Goal: Task Accomplishment & Management: Complete application form

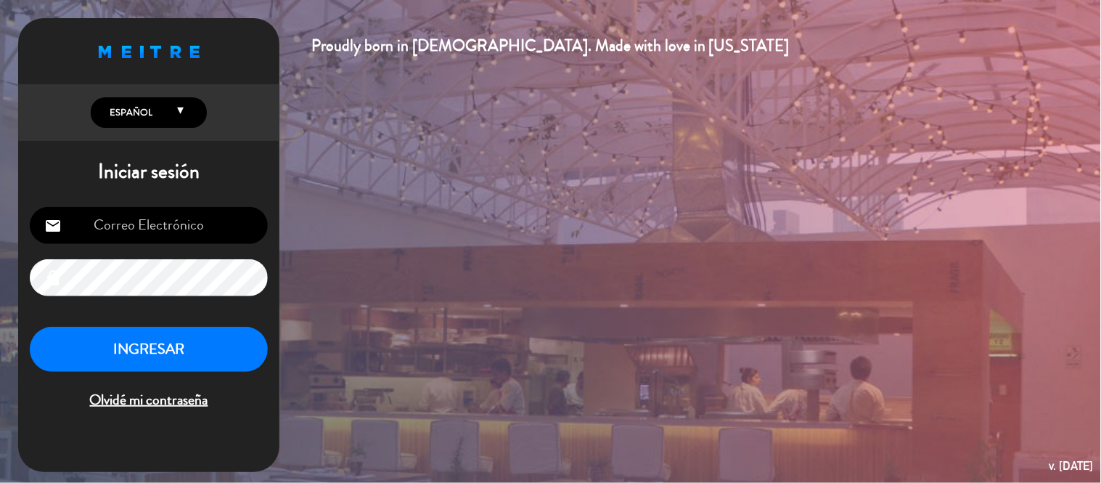
type input "[EMAIL_ADDRESS][DOMAIN_NAME]"
click at [197, 352] on button "INGRESAR" at bounding box center [149, 350] width 238 height 46
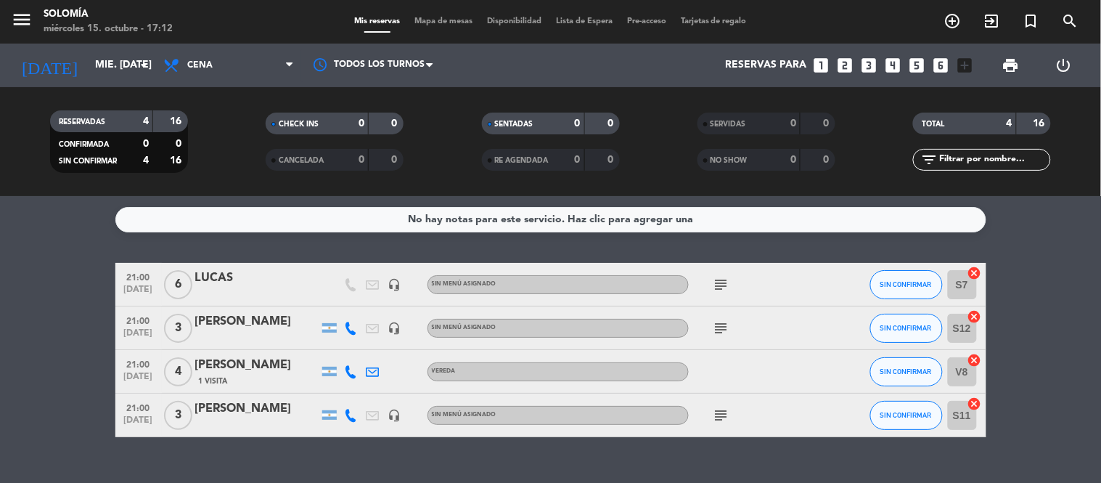
click at [721, 284] on icon "subject" at bounding box center [721, 284] width 17 height 17
click at [719, 327] on icon "subject" at bounding box center [721, 327] width 17 height 17
click at [716, 418] on icon "subject" at bounding box center [721, 414] width 17 height 17
click at [721, 285] on icon "subject" at bounding box center [721, 284] width 17 height 17
click at [651, 251] on div "No hay notas para este servicio. Haz clic para agregar una 21:00 [DATE] 6 [PERS…" at bounding box center [550, 339] width 1101 height 287
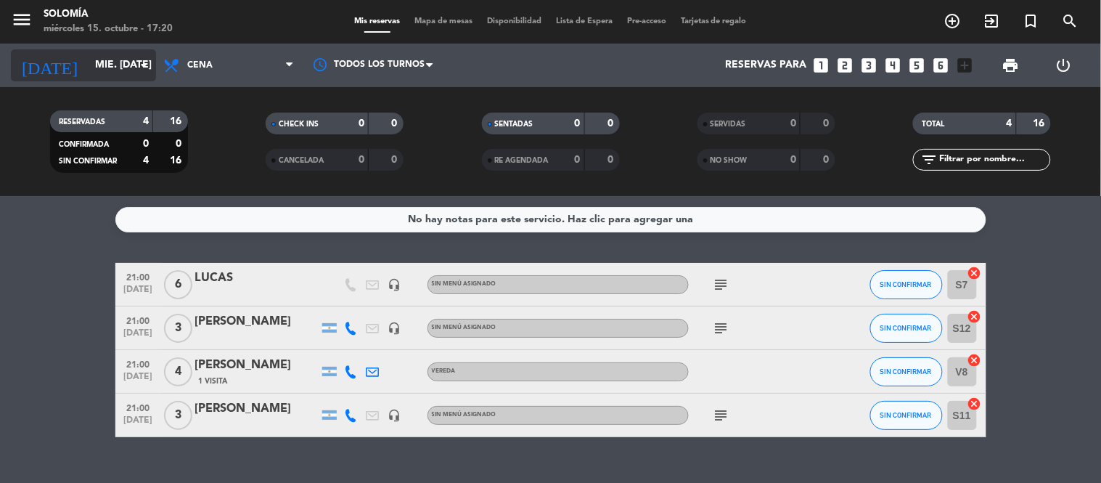
click at [142, 65] on icon "arrow_drop_down" at bounding box center [143, 65] width 17 height 17
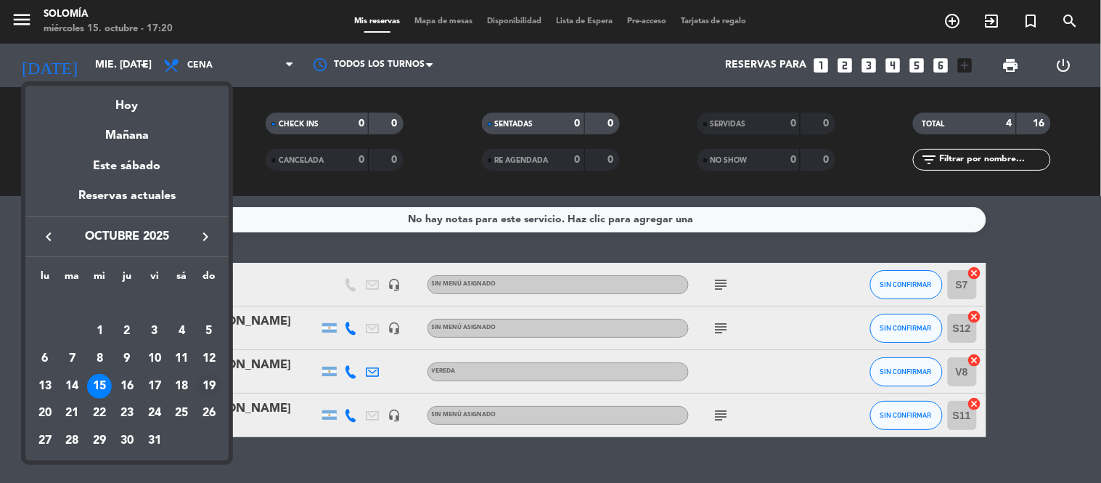
click at [207, 383] on div "19" at bounding box center [209, 386] width 25 height 25
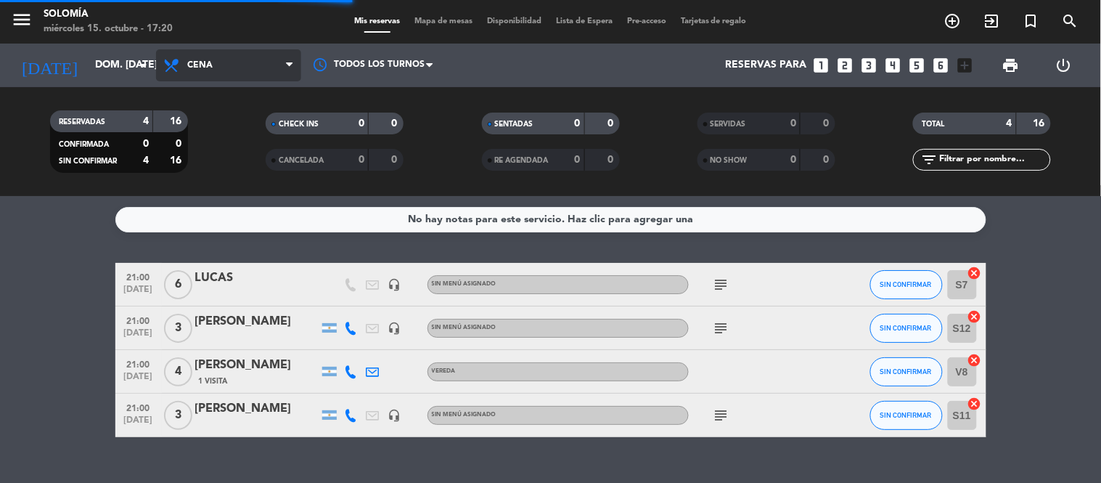
click at [263, 56] on span "Cena" at bounding box center [228, 65] width 145 height 32
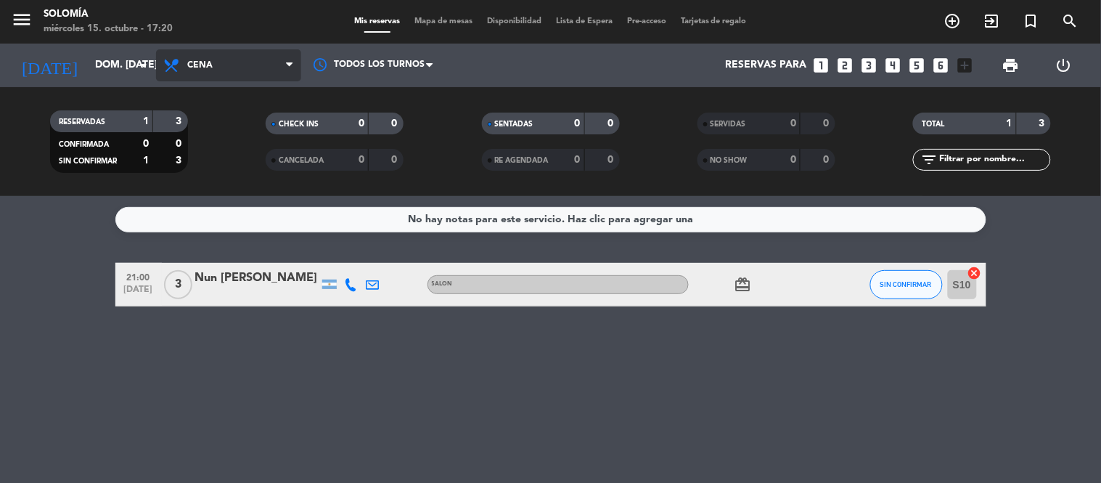
click at [234, 74] on span "Cena" at bounding box center [228, 65] width 145 height 32
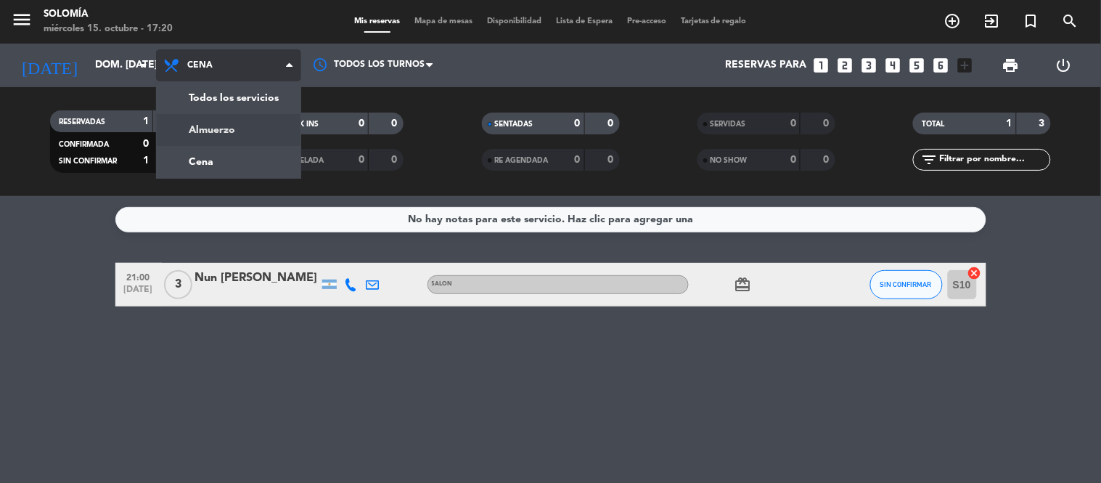
click at [221, 132] on div "menu Solomía miércoles 15. octubre - 17:20 Mis reservas Mapa de mesas Disponibi…" at bounding box center [550, 98] width 1101 height 196
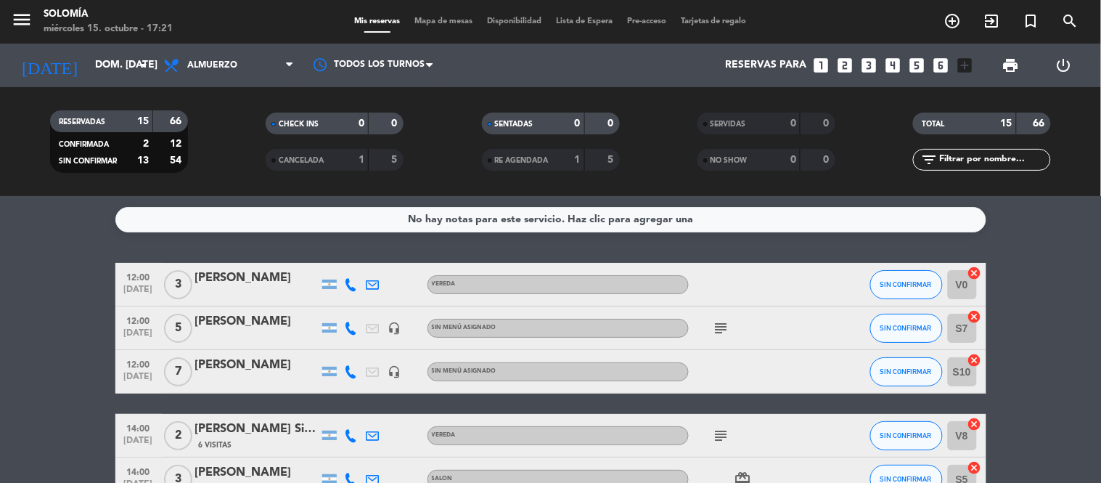
click at [718, 323] on icon "subject" at bounding box center [721, 327] width 17 height 17
click at [714, 252] on div "No hay notas para este servicio. Haz clic para agregar una 12:00 [DATE] 3 [PERS…" at bounding box center [550, 339] width 1101 height 287
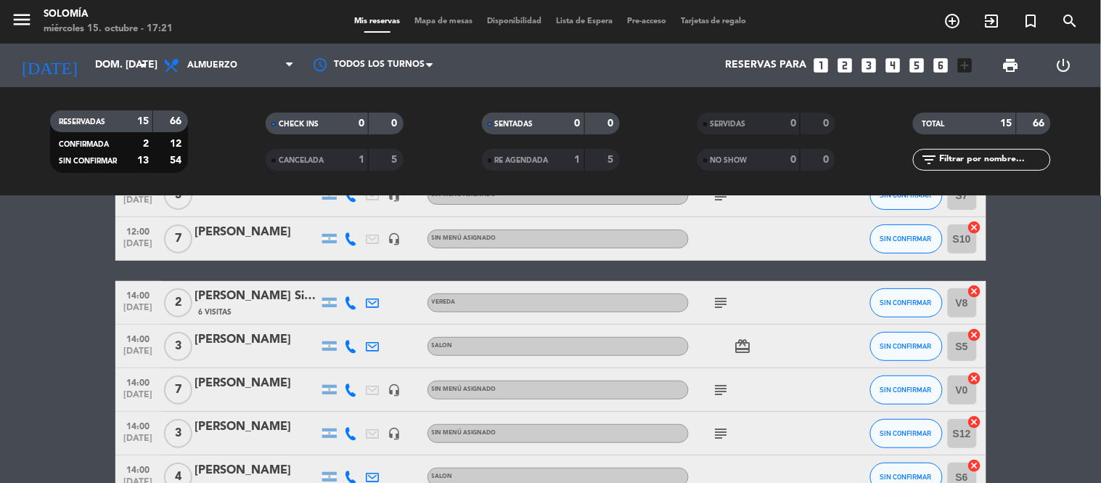
scroll to position [161, 0]
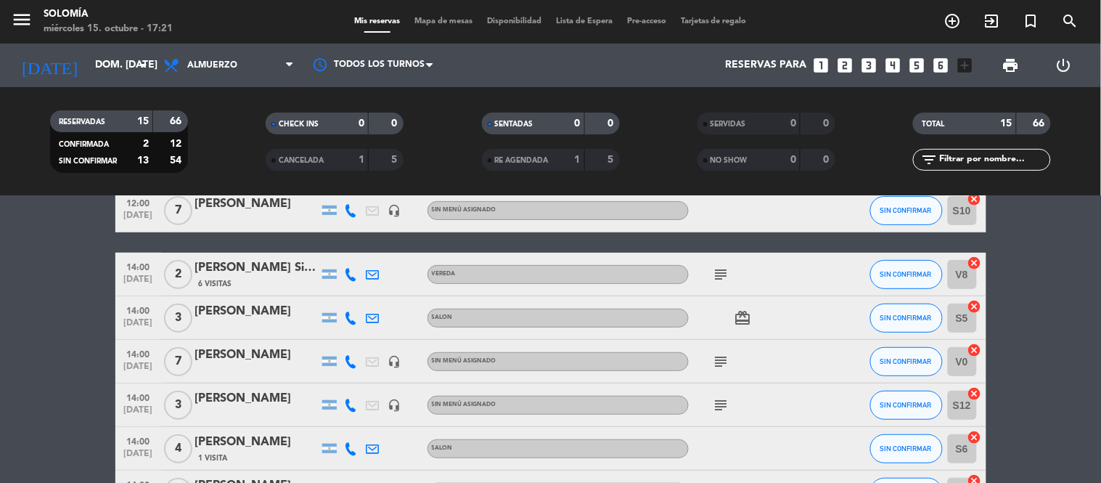
click at [722, 271] on icon "subject" at bounding box center [721, 274] width 17 height 17
click at [718, 353] on icon "subject" at bounding box center [721, 361] width 17 height 17
click at [716, 402] on icon "subject" at bounding box center [721, 404] width 17 height 17
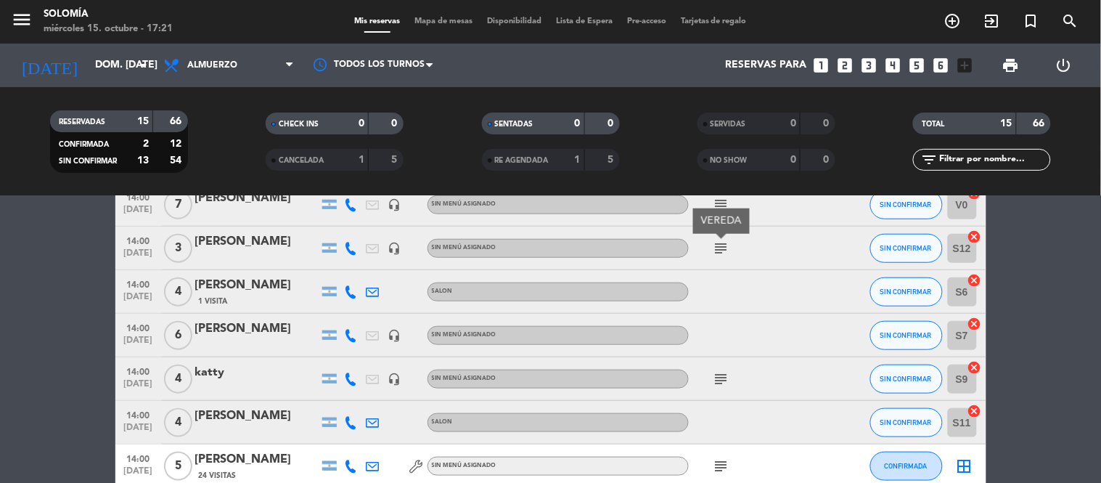
scroll to position [322, 0]
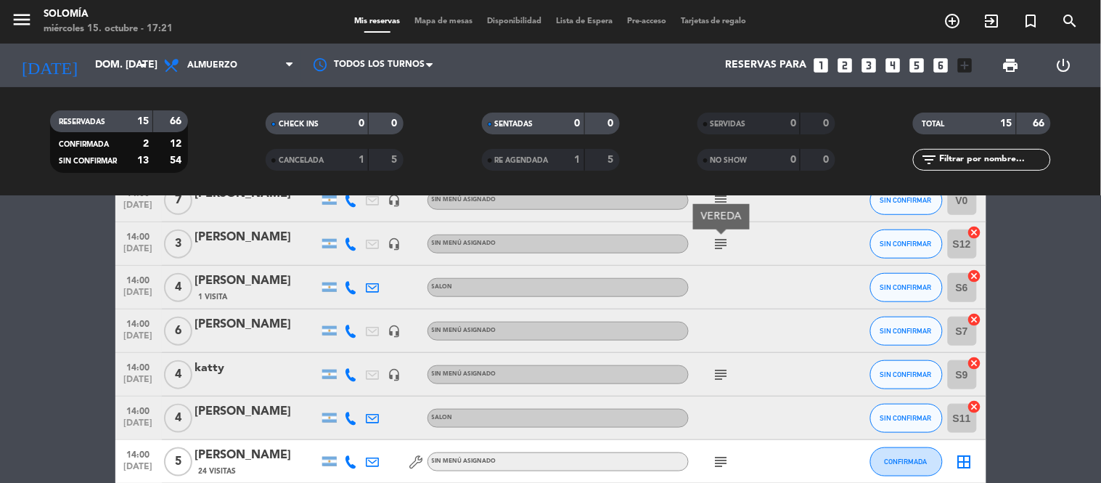
click at [727, 370] on icon "subject" at bounding box center [721, 374] width 17 height 17
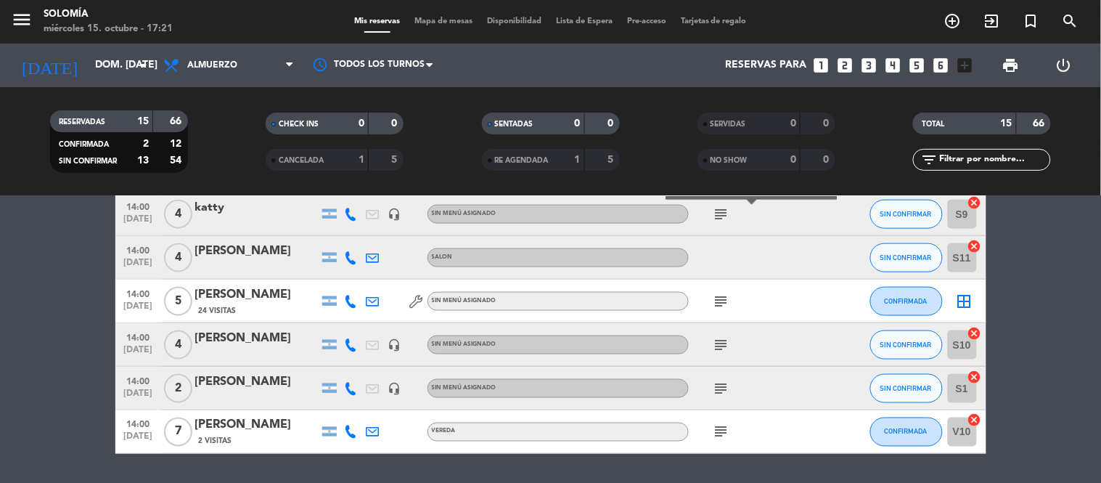
scroll to position [483, 0]
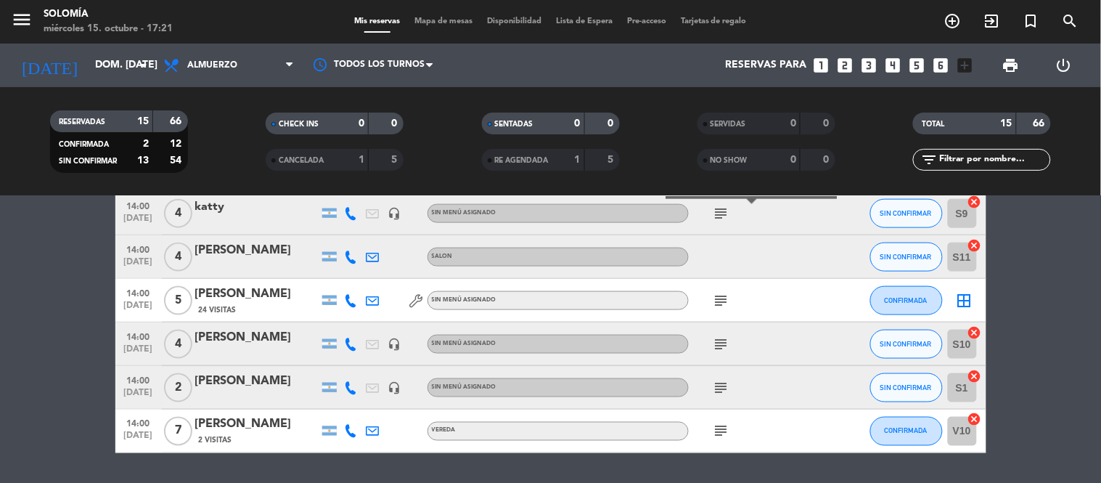
click at [714, 293] on icon "subject" at bounding box center [721, 300] width 17 height 17
click at [718, 337] on icon "subject" at bounding box center [721, 343] width 17 height 17
click at [722, 385] on icon "subject" at bounding box center [721, 387] width 17 height 17
click at [721, 427] on icon "subject" at bounding box center [721, 430] width 17 height 17
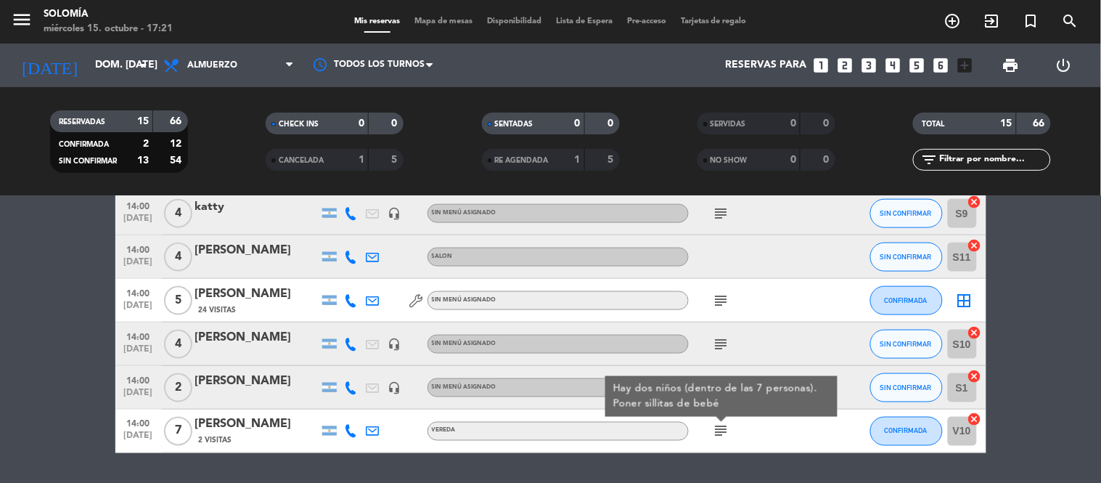
click at [697, 454] on div "No hay notas para este servicio. Haz clic para agregar una 12:00 [DATE] 3 [PERS…" at bounding box center [550, 339] width 1101 height 287
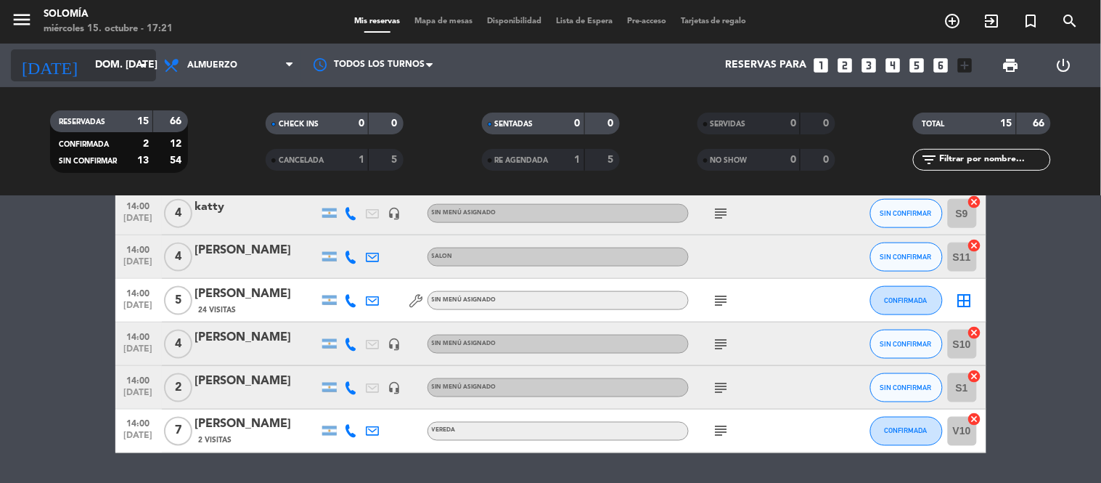
click at [104, 66] on input "dom. [DATE]" at bounding box center [157, 65] width 138 height 26
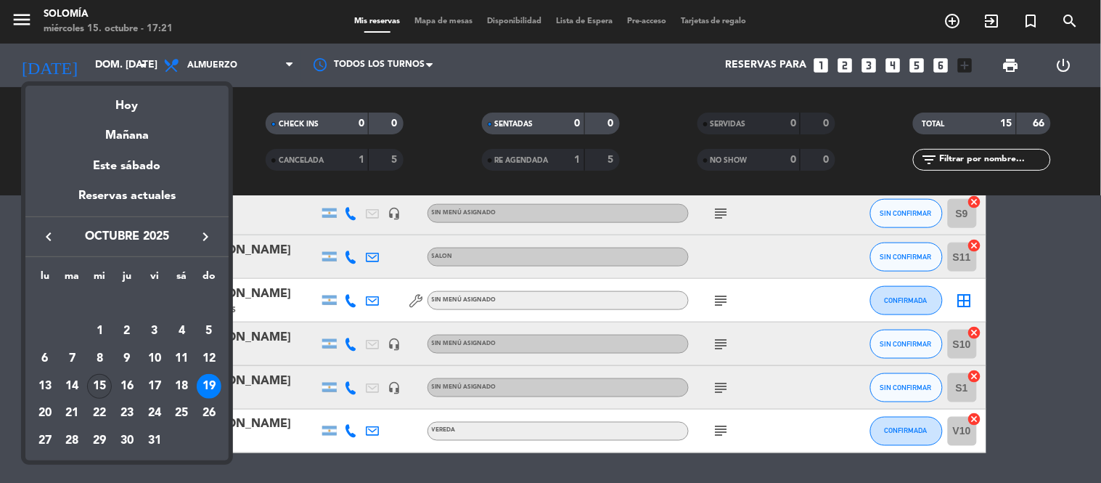
click at [100, 381] on div "15" at bounding box center [99, 386] width 25 height 25
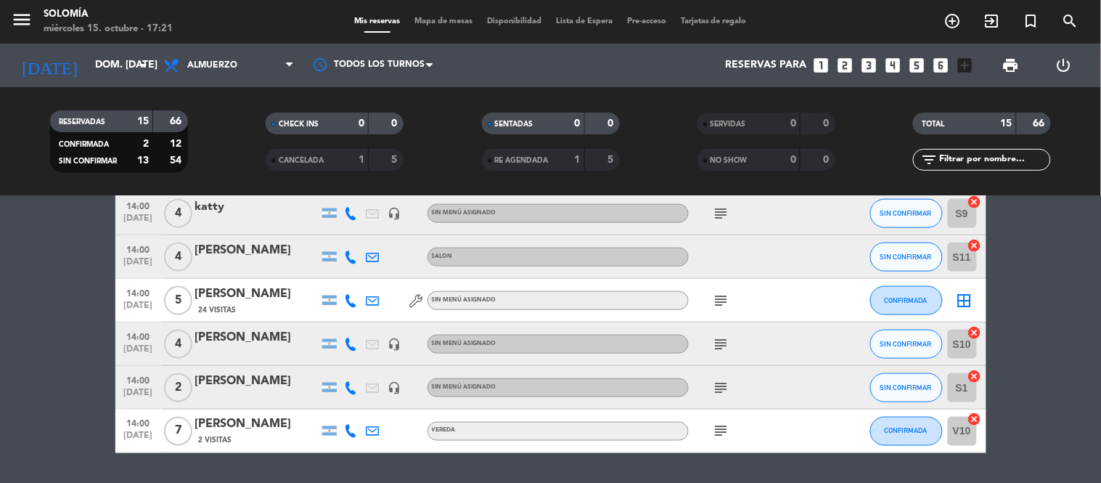
type input "mié. [DATE]"
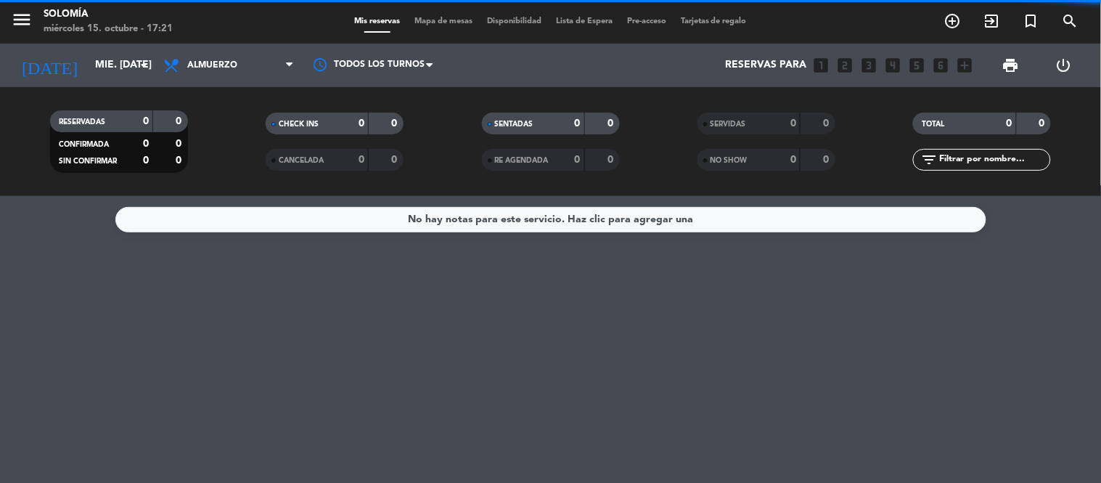
scroll to position [0, 0]
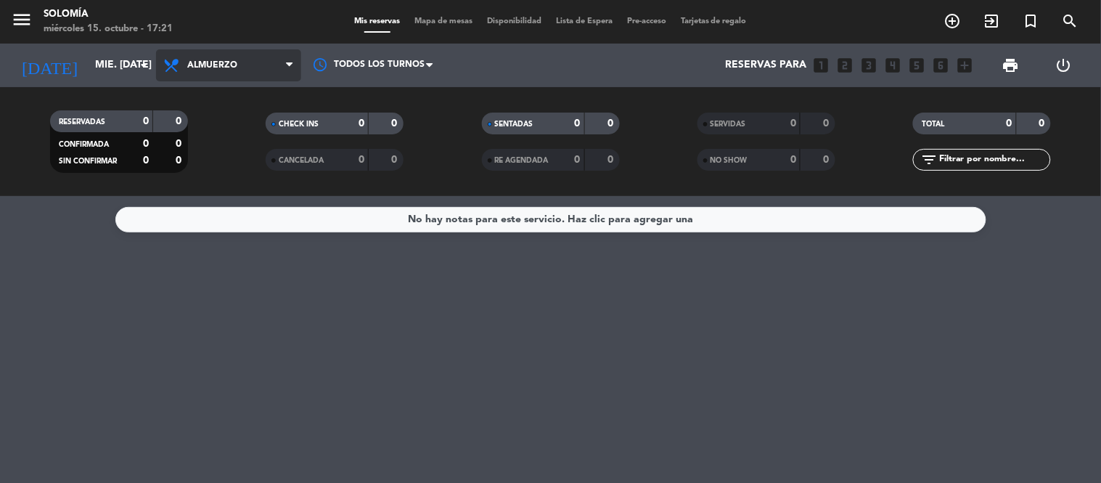
click at [226, 62] on span "Almuerzo" at bounding box center [212, 65] width 50 height 10
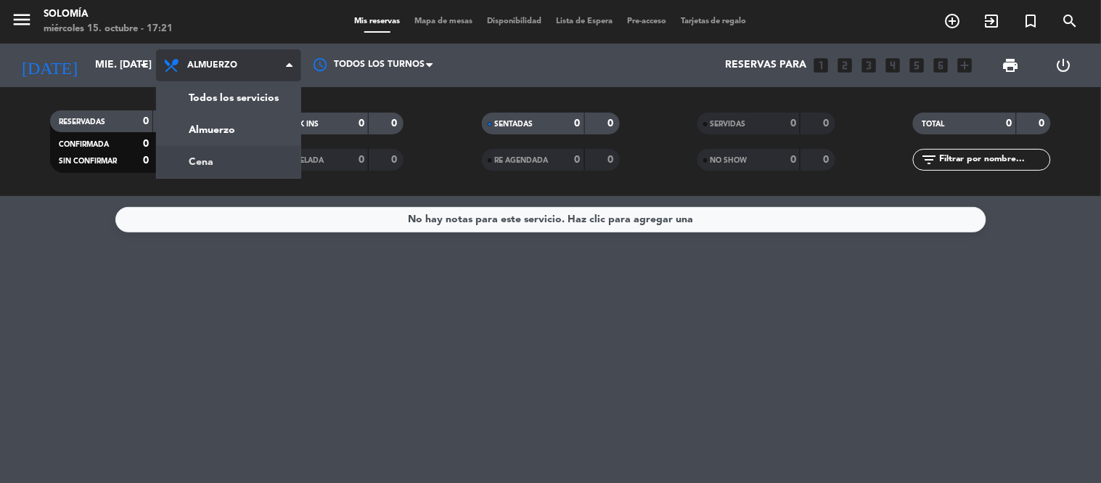
click at [216, 163] on div "menu Solomía miércoles 15. octubre - 17:21 Mis reservas Mapa de mesas Disponibi…" at bounding box center [550, 98] width 1101 height 196
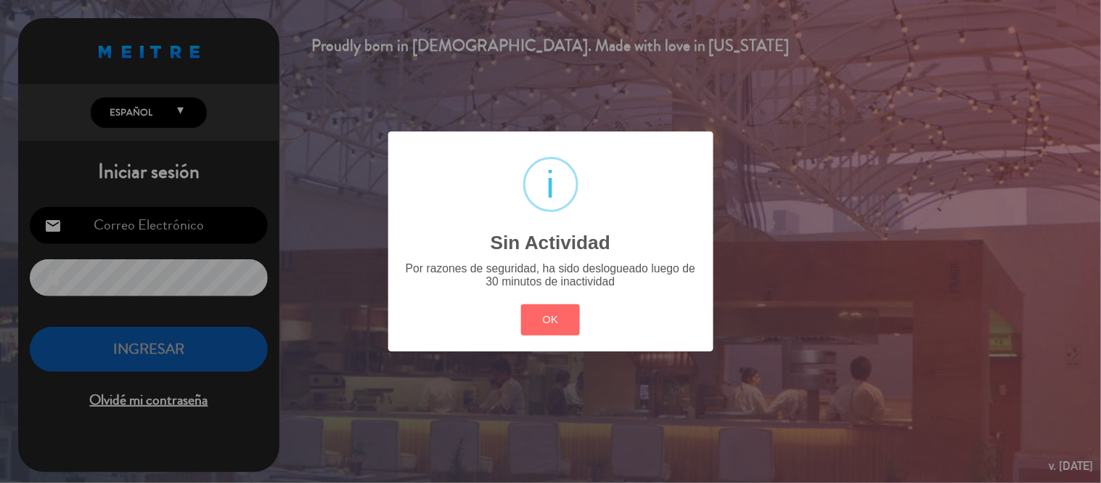
type input "[EMAIL_ADDRESS][DOMAIN_NAME]"
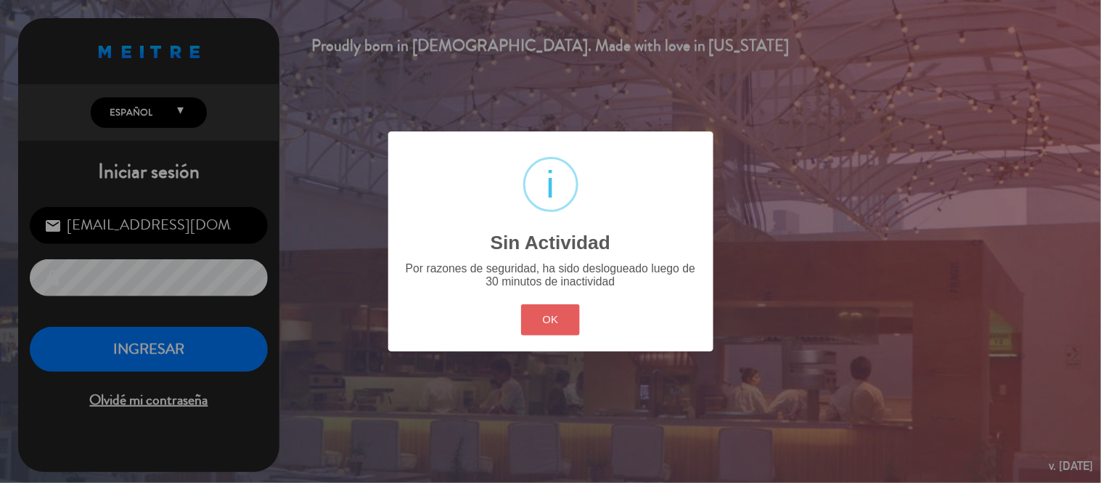
click at [546, 312] on button "OK" at bounding box center [550, 319] width 59 height 31
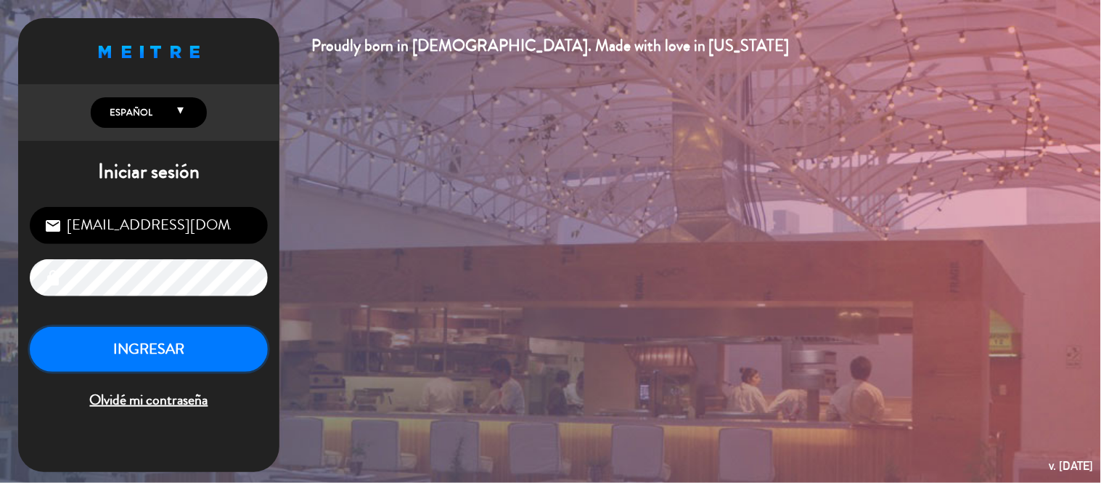
click at [237, 336] on button "INGRESAR" at bounding box center [149, 350] width 238 height 46
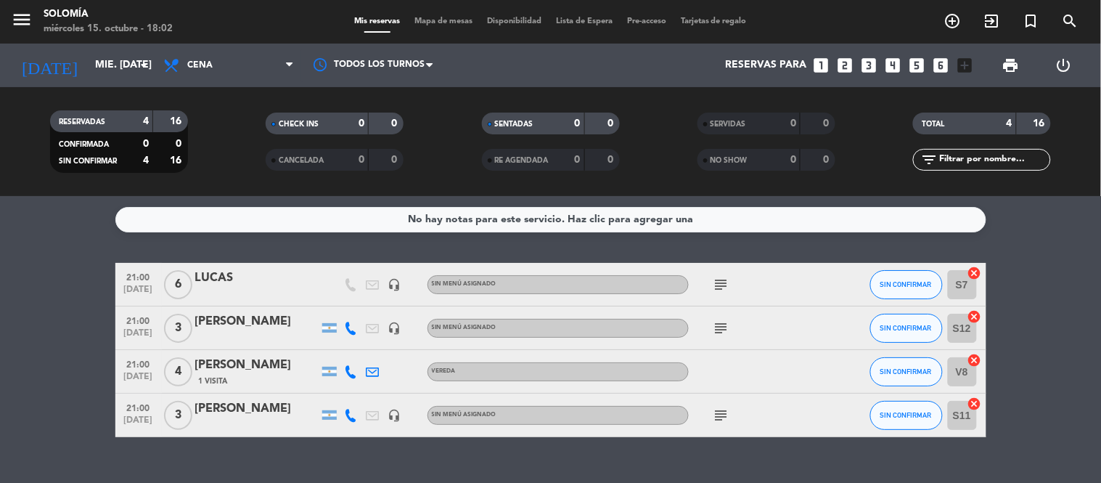
click at [895, 65] on icon "looks_4" at bounding box center [893, 65] width 19 height 19
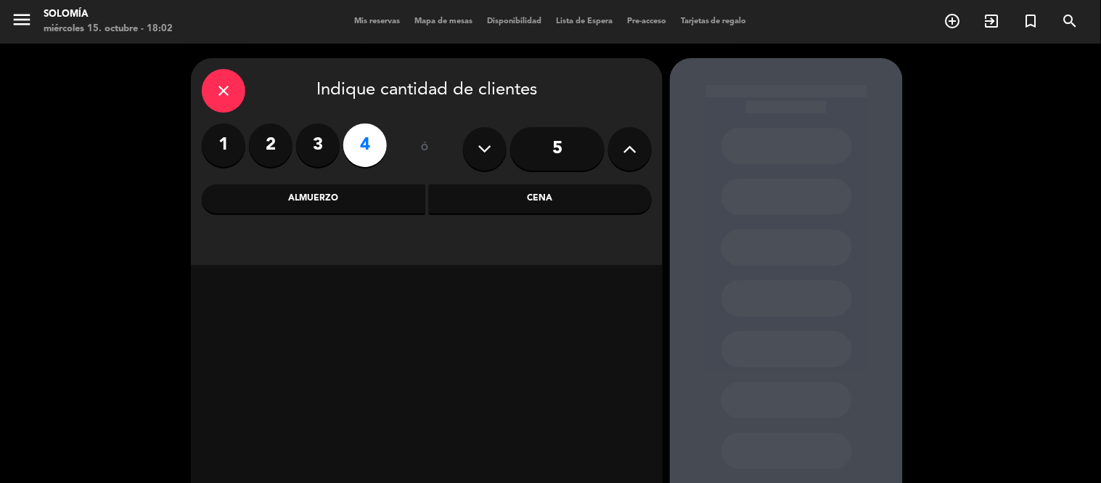
click at [546, 203] on div "Cena" at bounding box center [541, 198] width 224 height 29
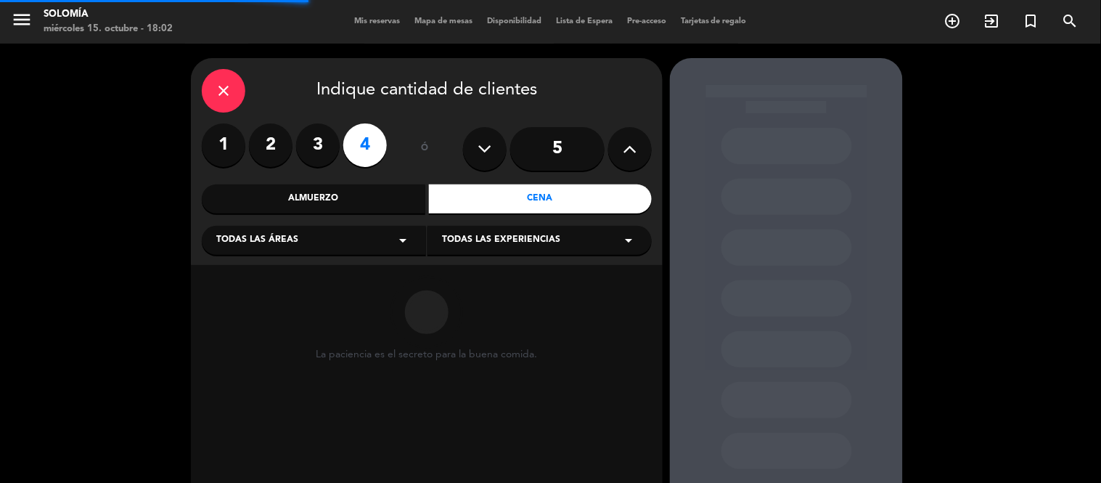
click at [523, 241] on span "Todas las experiencias" at bounding box center [501, 240] width 118 height 15
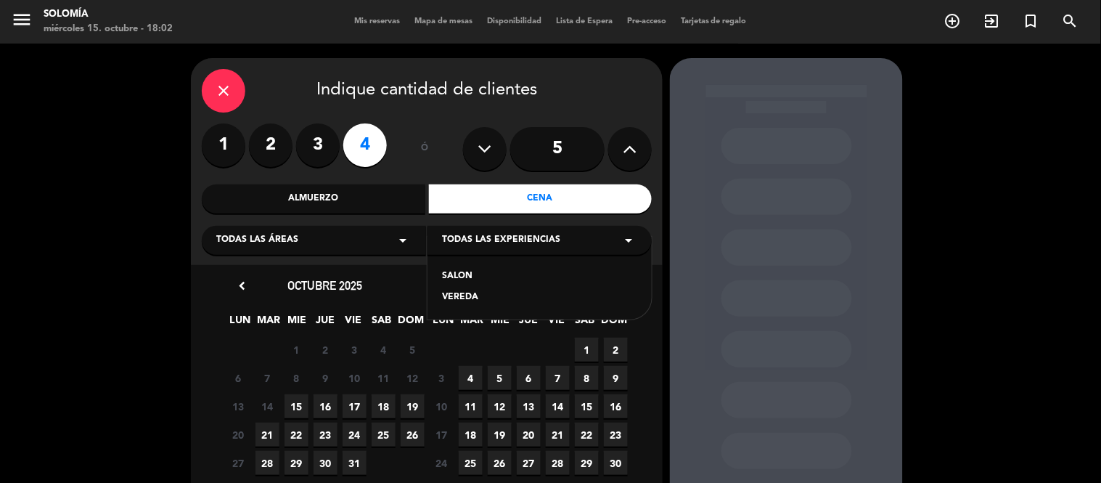
click at [448, 273] on div "SALON" at bounding box center [539, 276] width 195 height 15
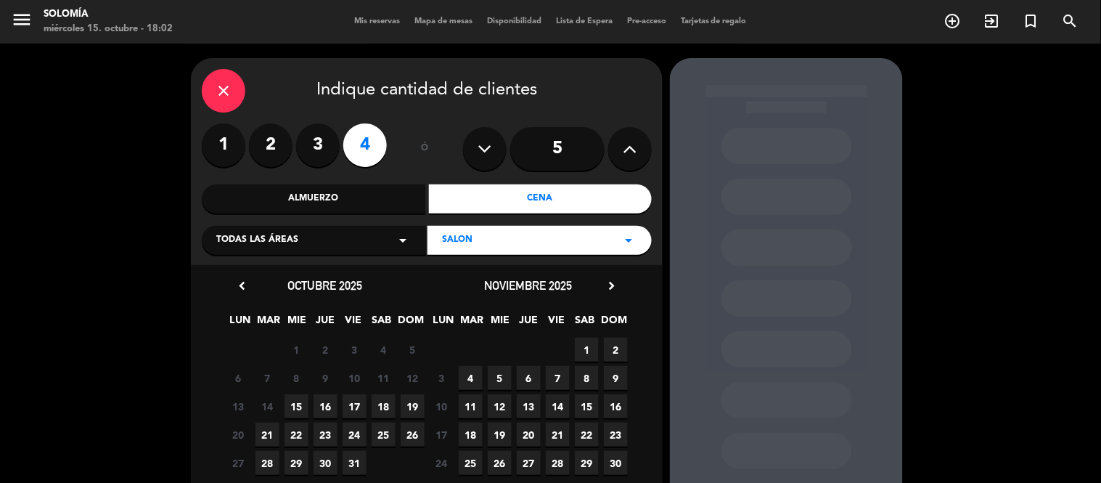
click at [292, 408] on span "15" at bounding box center [296, 406] width 24 height 24
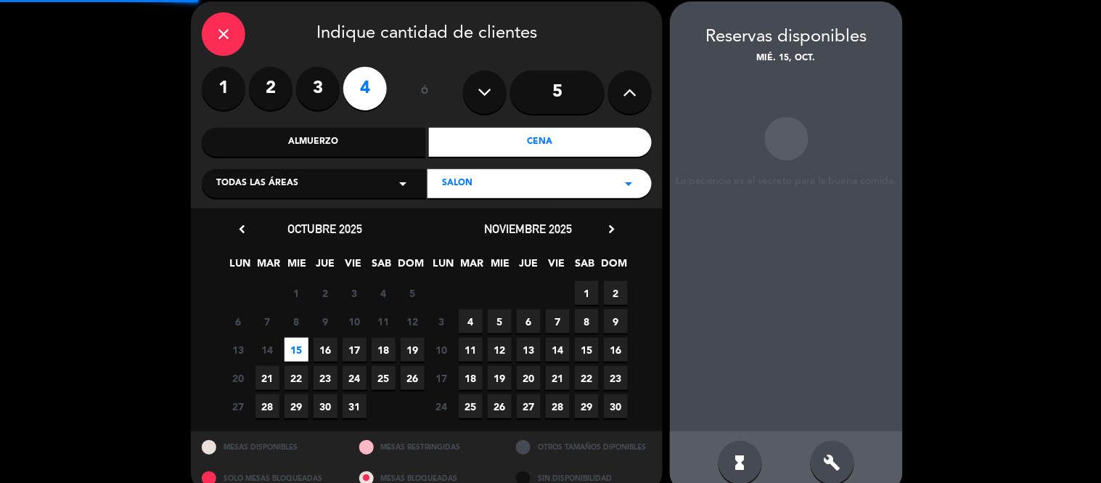
scroll to position [58, 0]
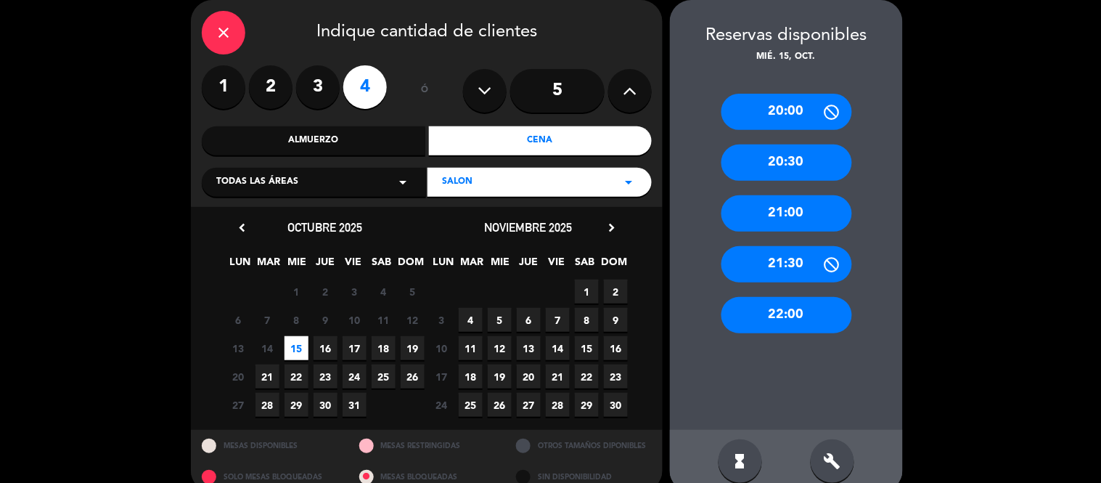
click at [763, 168] on div "20:30" at bounding box center [786, 162] width 131 height 36
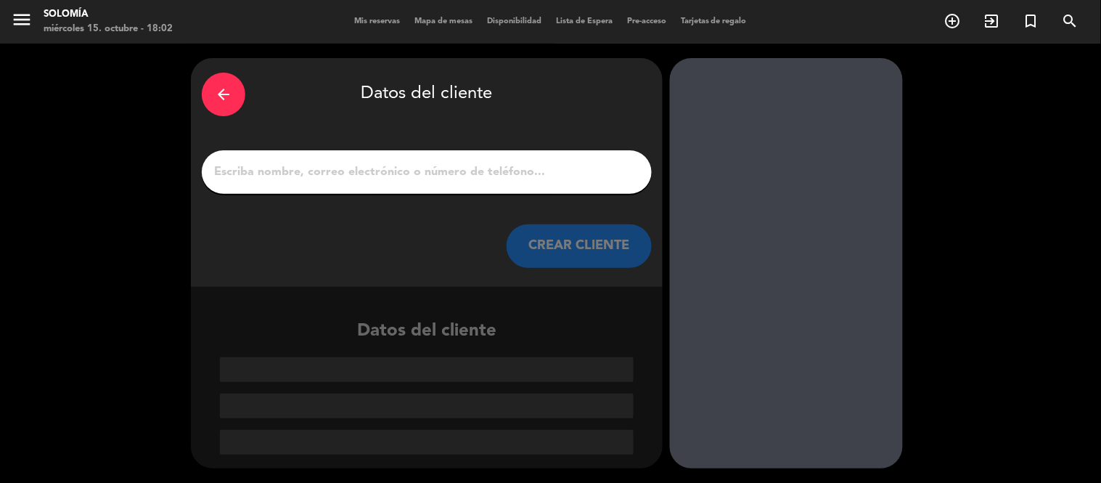
scroll to position [0, 0]
click at [379, 168] on input "1" at bounding box center [427, 172] width 428 height 20
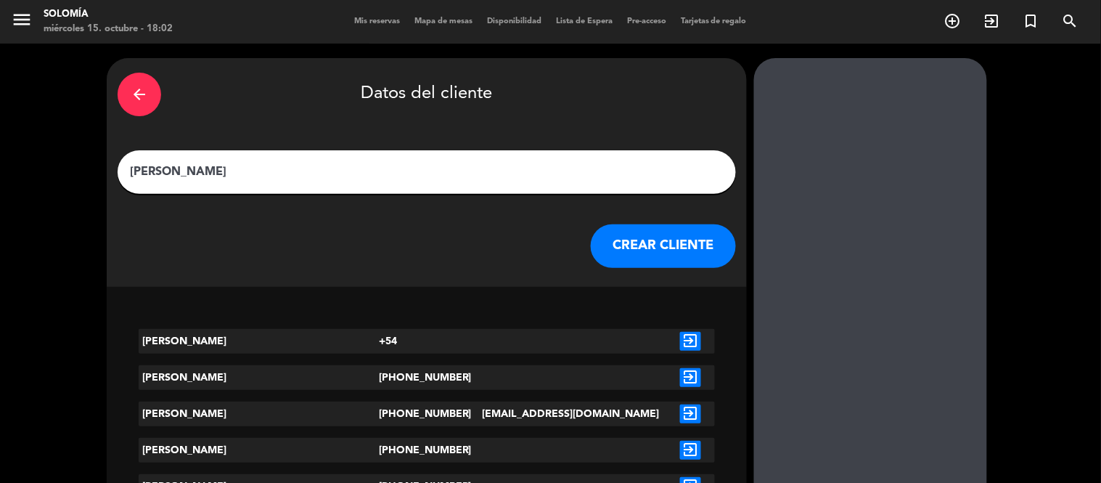
type input "[PERSON_NAME]"
click at [591, 236] on button "CREAR CLIENTE" at bounding box center [663, 246] width 145 height 44
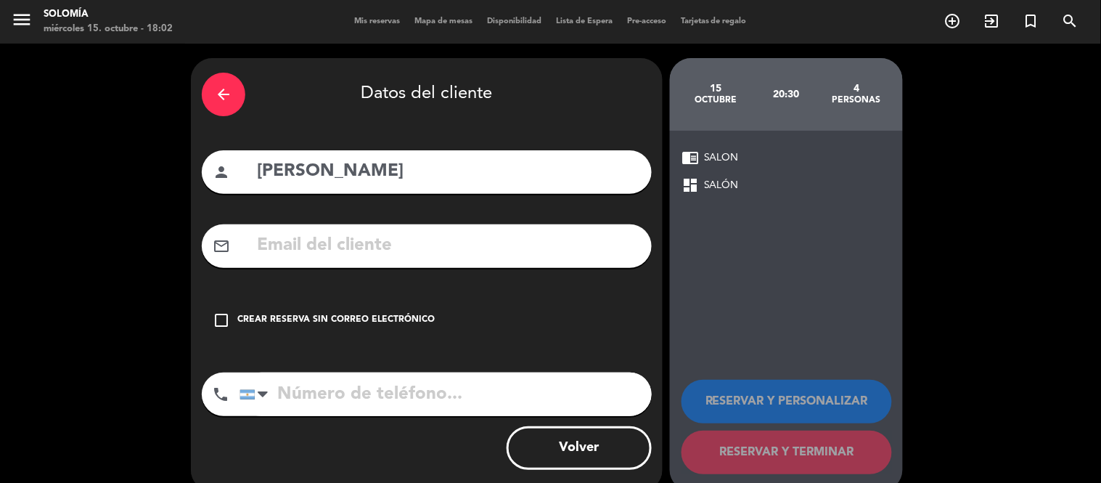
click at [226, 315] on icon "check_box_outline_blank" at bounding box center [221, 319] width 17 height 17
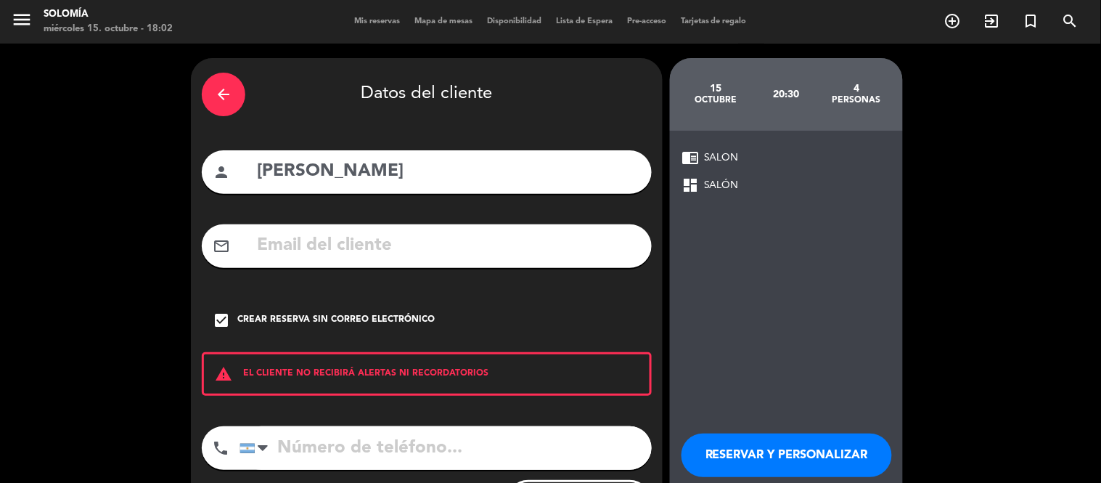
click at [298, 446] on input "tel" at bounding box center [445, 448] width 412 height 44
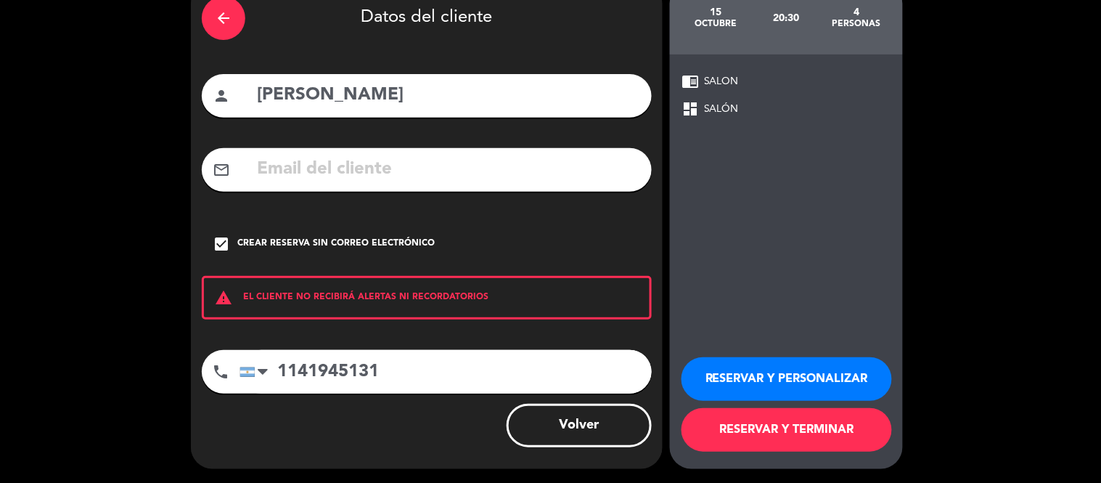
type input "1141945131"
click at [745, 422] on button "RESERVAR Y TERMINAR" at bounding box center [786, 430] width 210 height 44
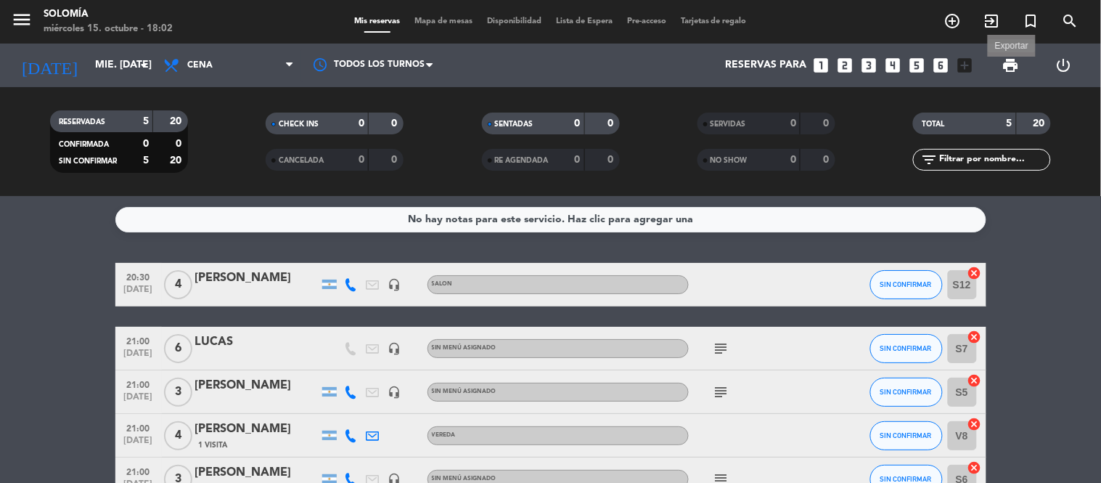
click at [1012, 65] on span "print" at bounding box center [1010, 65] width 17 height 17
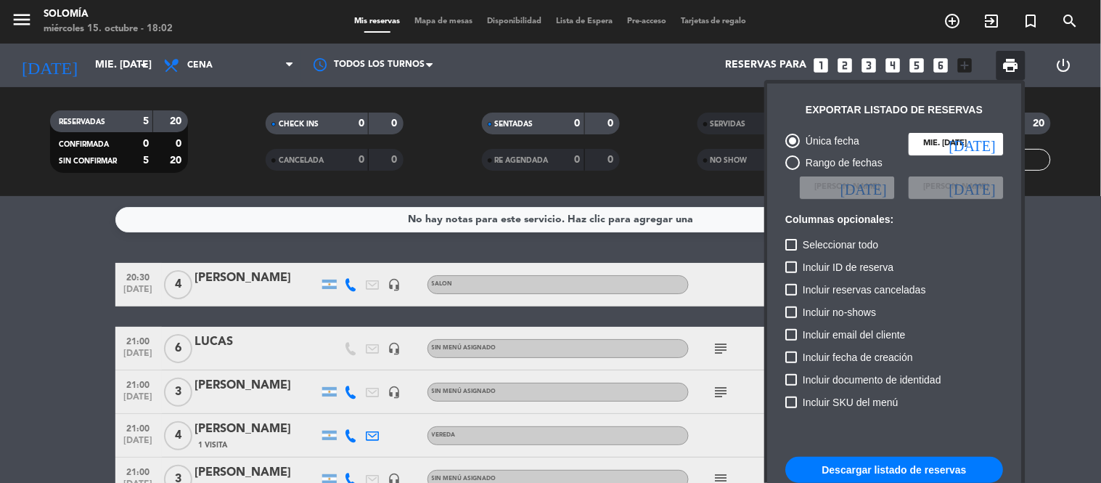
click at [884, 460] on button "Descargar listado de reservas" at bounding box center [895, 469] width 218 height 26
click at [237, 117] on div at bounding box center [550, 241] width 1101 height 483
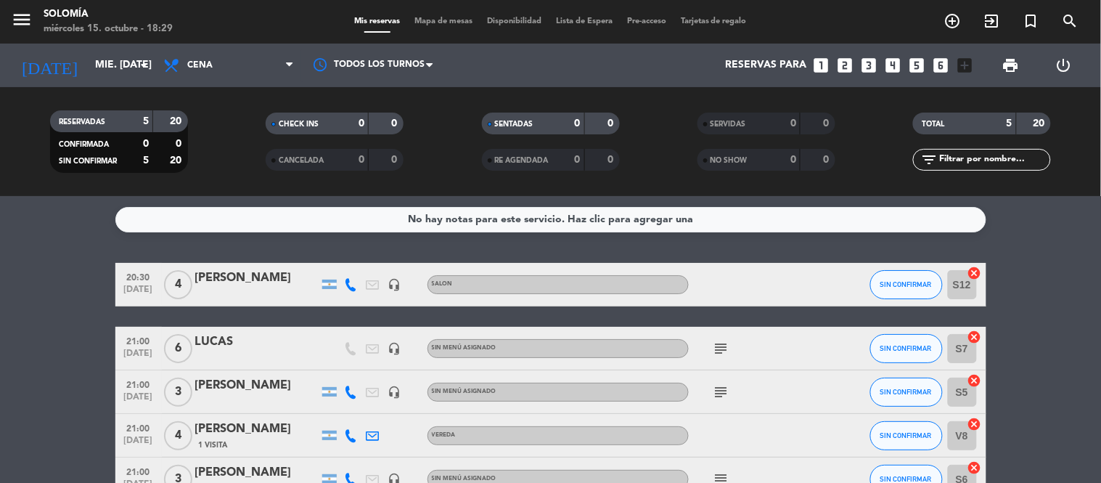
click at [875, 64] on icon "looks_3" at bounding box center [869, 65] width 19 height 19
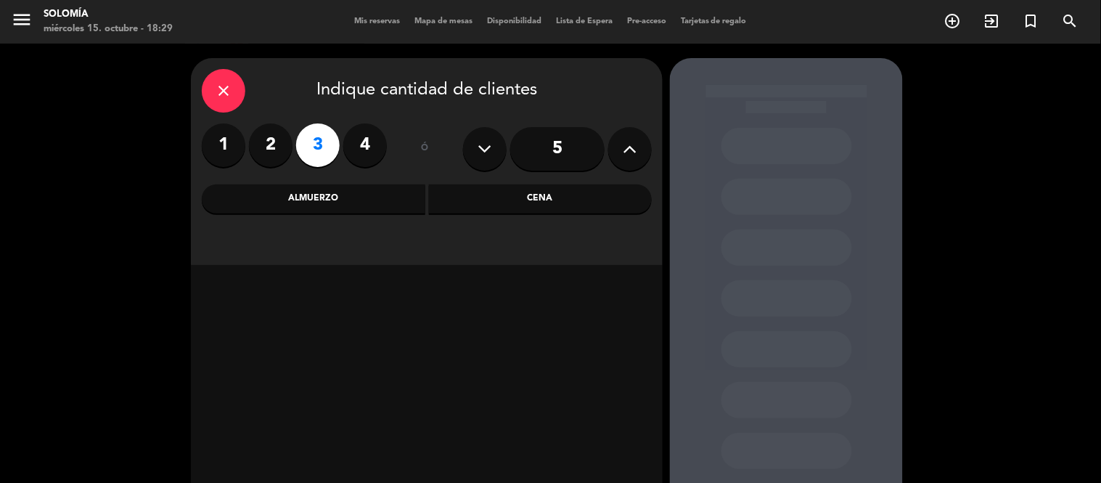
click at [504, 203] on div "Cena" at bounding box center [541, 198] width 224 height 29
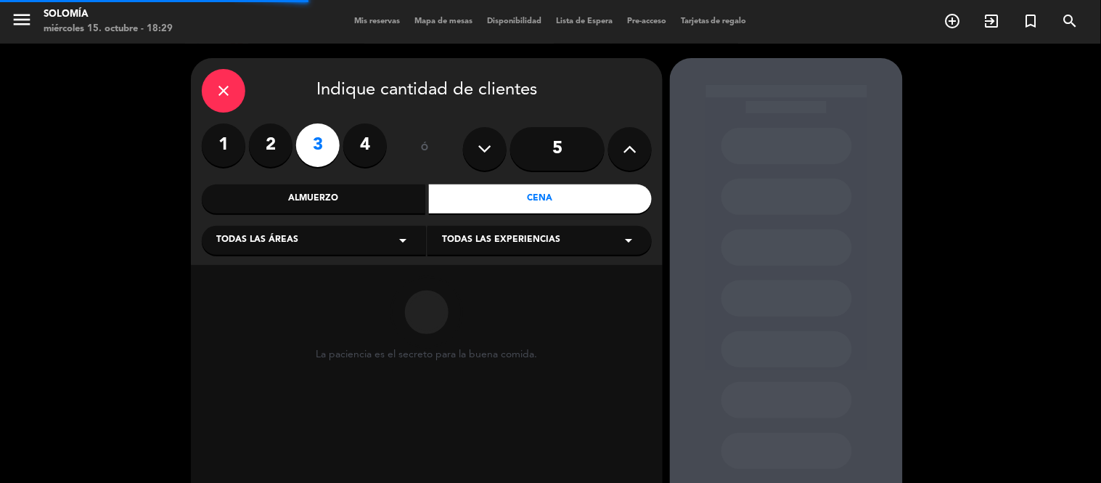
click at [499, 242] on span "Todas las experiencias" at bounding box center [501, 240] width 118 height 15
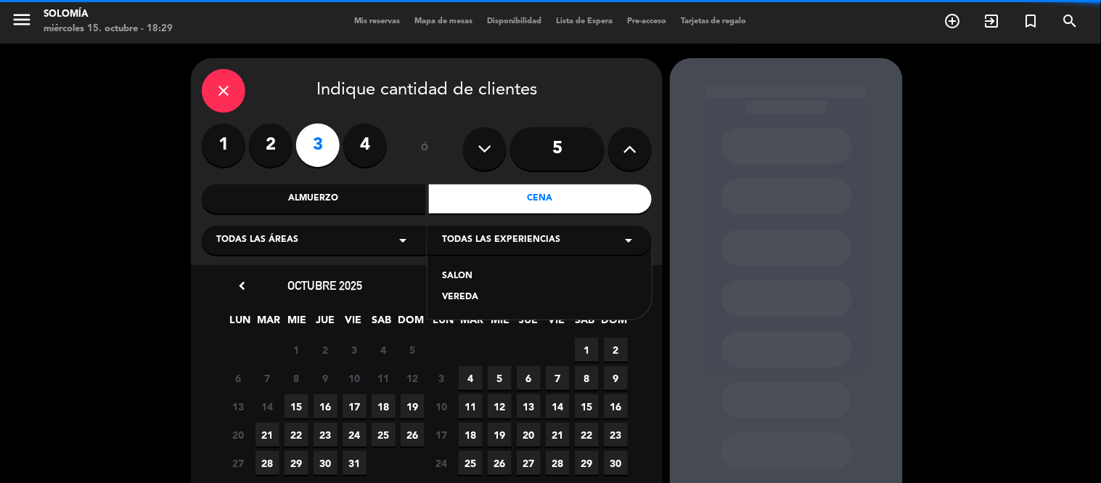
click at [469, 293] on div "VEREDA" at bounding box center [539, 297] width 195 height 15
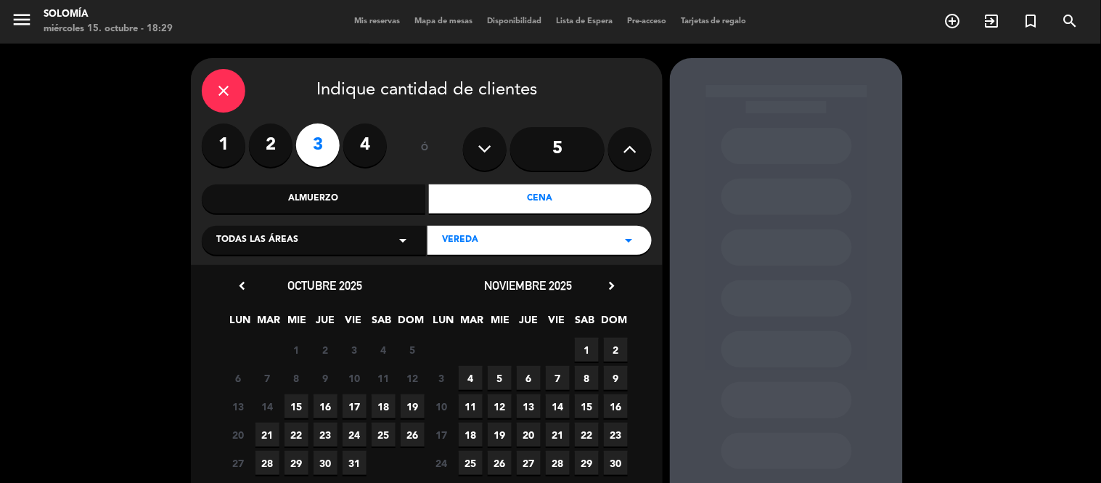
click at [299, 401] on span "15" at bounding box center [296, 406] width 24 height 24
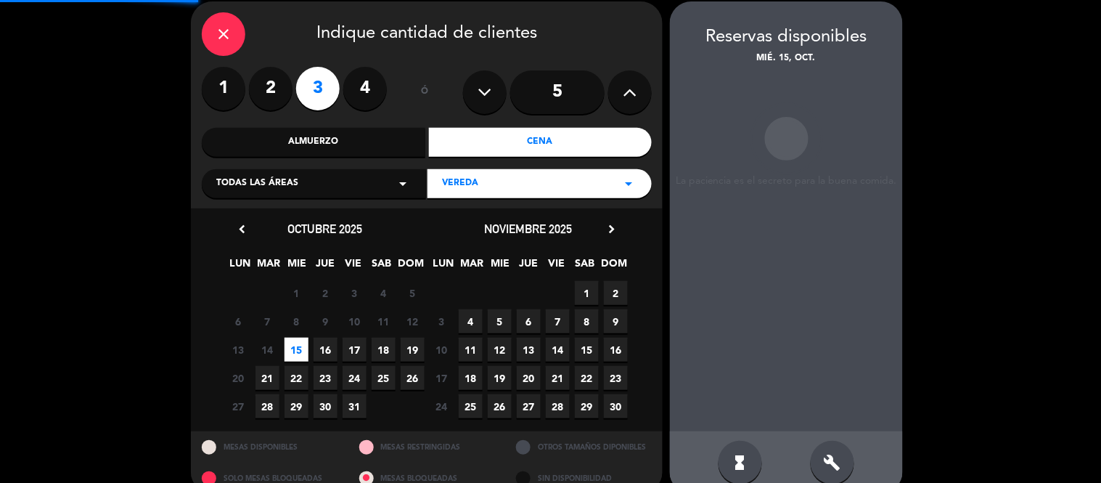
scroll to position [58, 0]
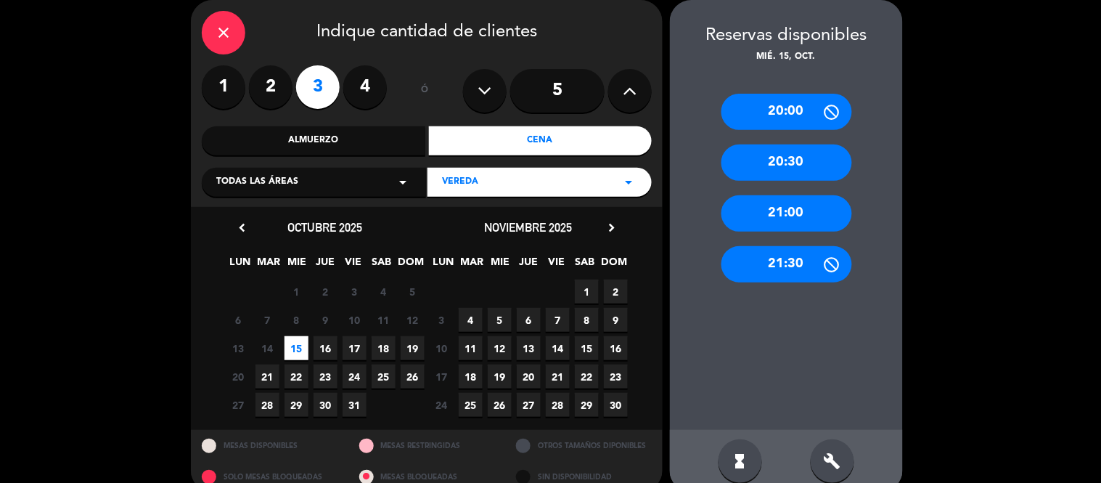
click at [774, 207] on div "21:00" at bounding box center [786, 213] width 131 height 36
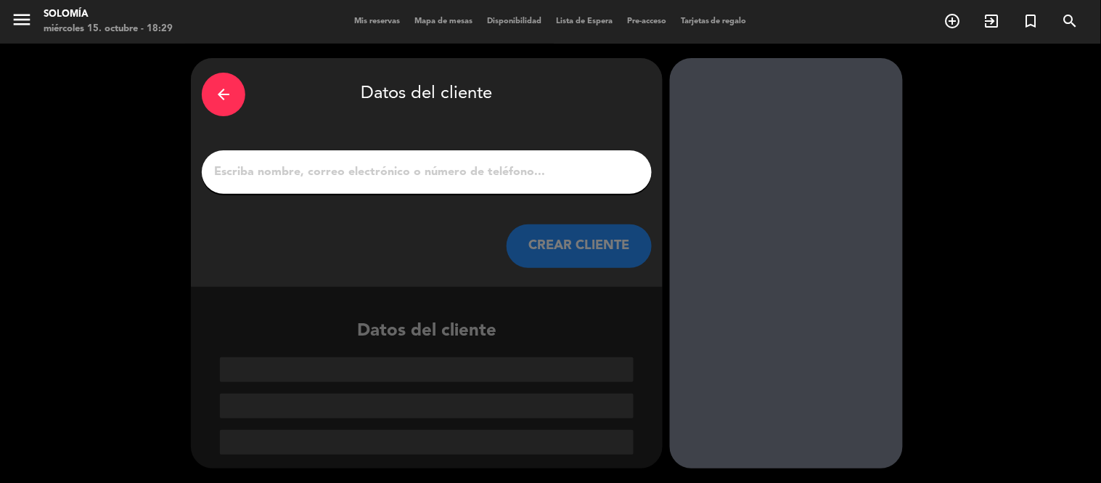
scroll to position [0, 0]
click at [335, 176] on input "1" at bounding box center [427, 172] width 428 height 20
type input "N"
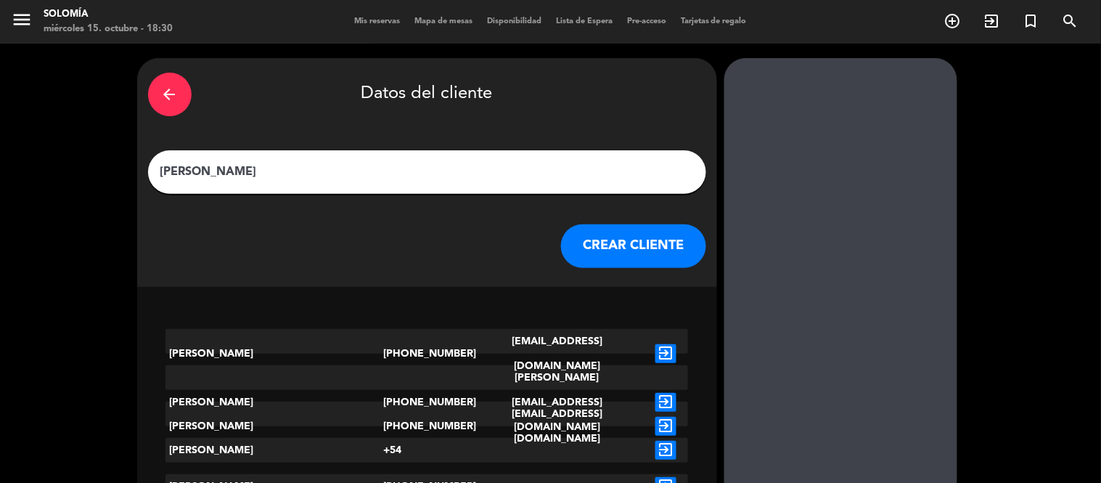
type input "[PERSON_NAME]"
click at [561, 235] on button "CREAR CLIENTE" at bounding box center [633, 246] width 145 height 44
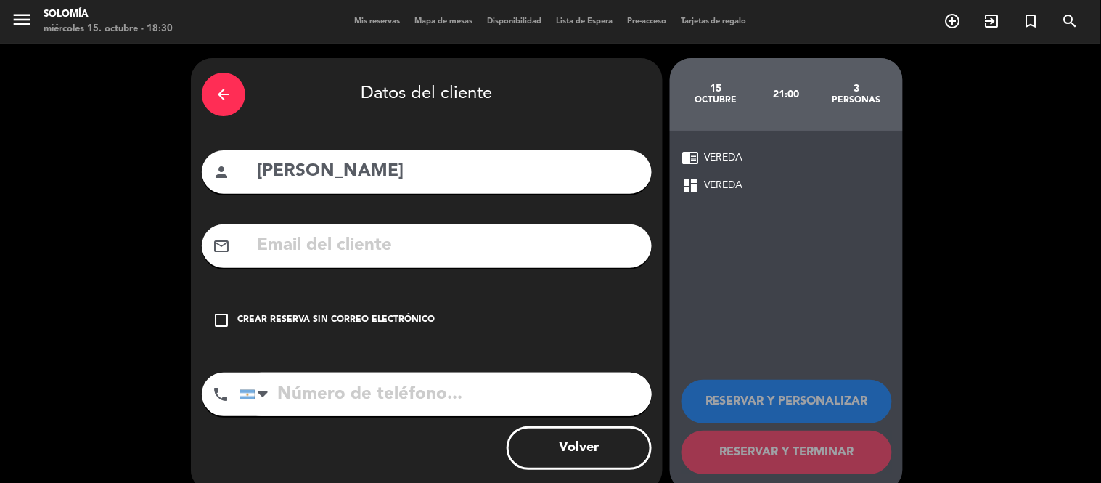
click at [223, 318] on icon "check_box_outline_blank" at bounding box center [221, 319] width 17 height 17
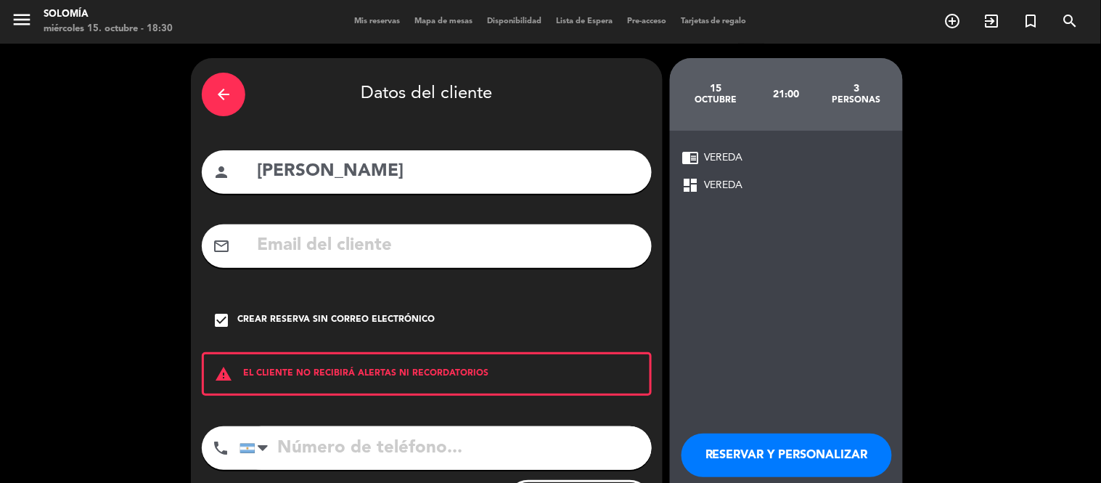
click at [287, 434] on input "tel" at bounding box center [445, 448] width 412 height 44
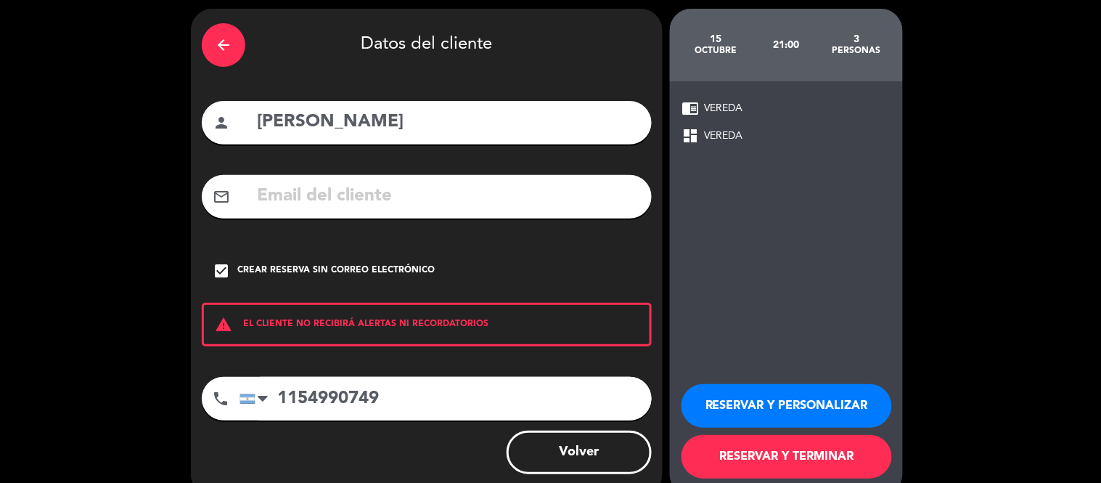
scroll to position [76, 0]
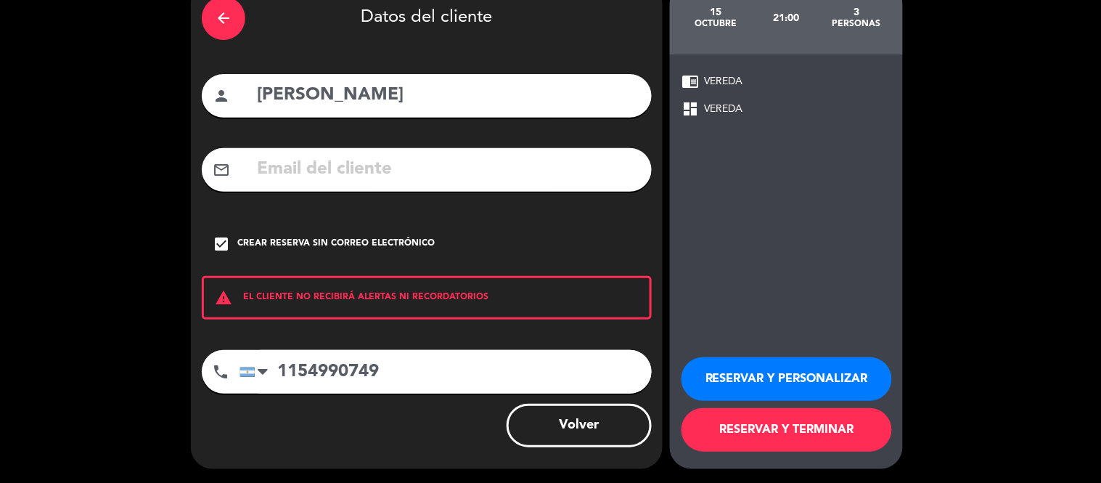
type input "1154990749"
click at [750, 424] on button "RESERVAR Y TERMINAR" at bounding box center [786, 430] width 210 height 44
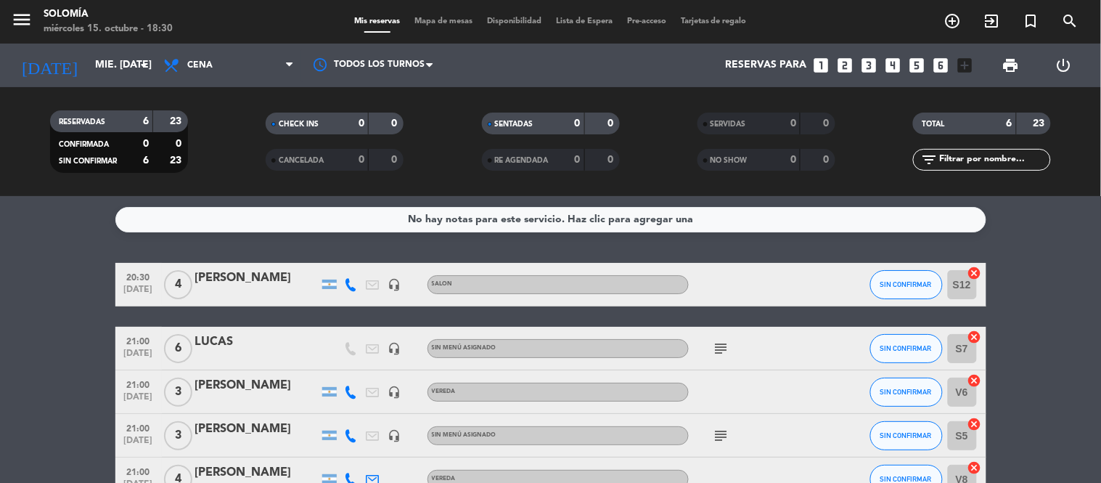
click at [250, 380] on div "[PERSON_NAME]" at bounding box center [256, 385] width 123 height 19
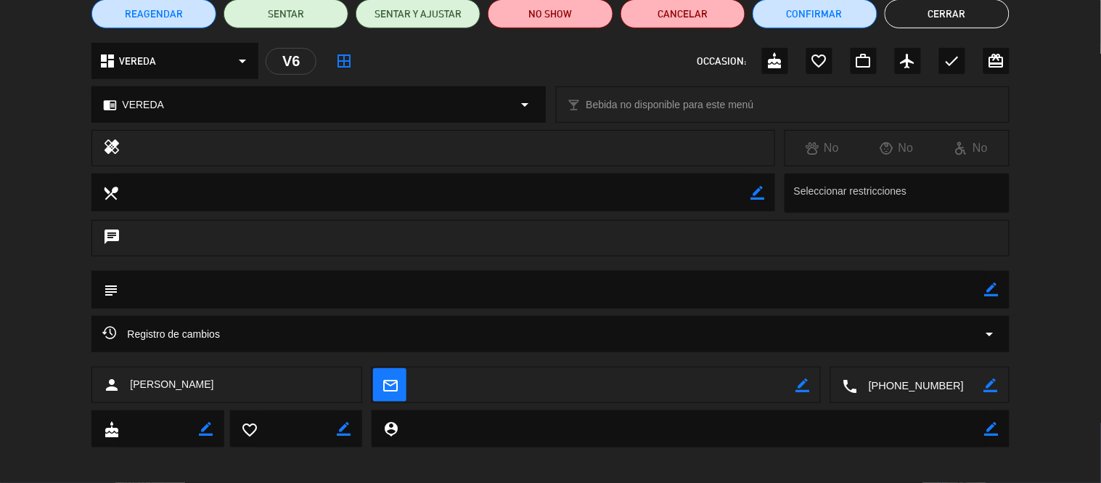
scroll to position [139, 0]
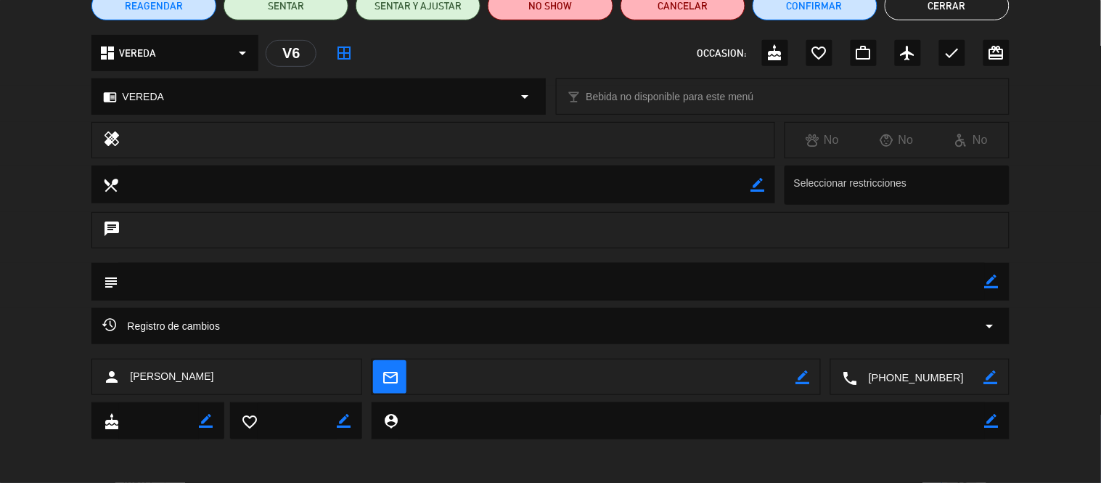
click at [919, 1] on button "Cerrar" at bounding box center [947, 5] width 125 height 29
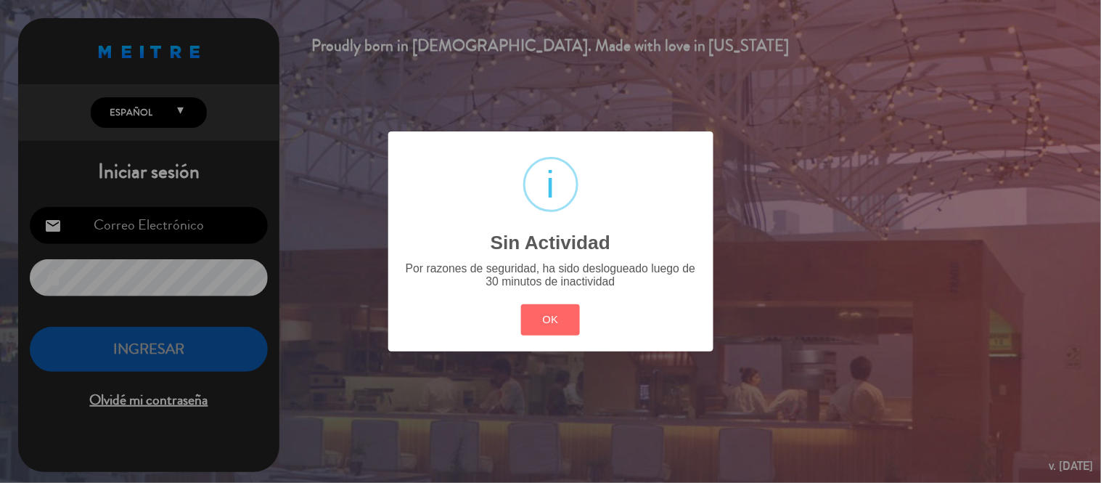
type input "[EMAIL_ADDRESS][DOMAIN_NAME]"
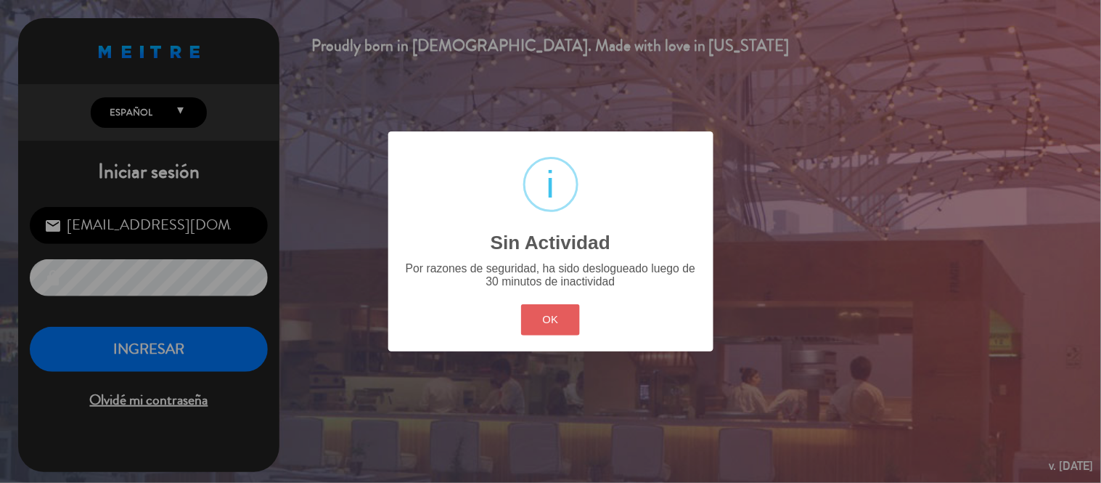
click at [559, 314] on button "OK" at bounding box center [550, 319] width 59 height 31
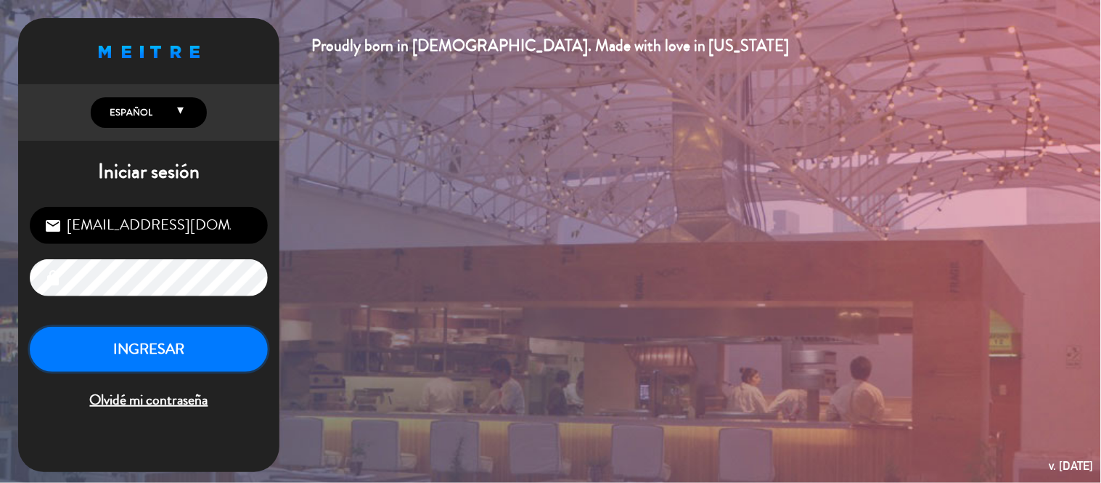
click at [136, 341] on button "INGRESAR" at bounding box center [149, 350] width 238 height 46
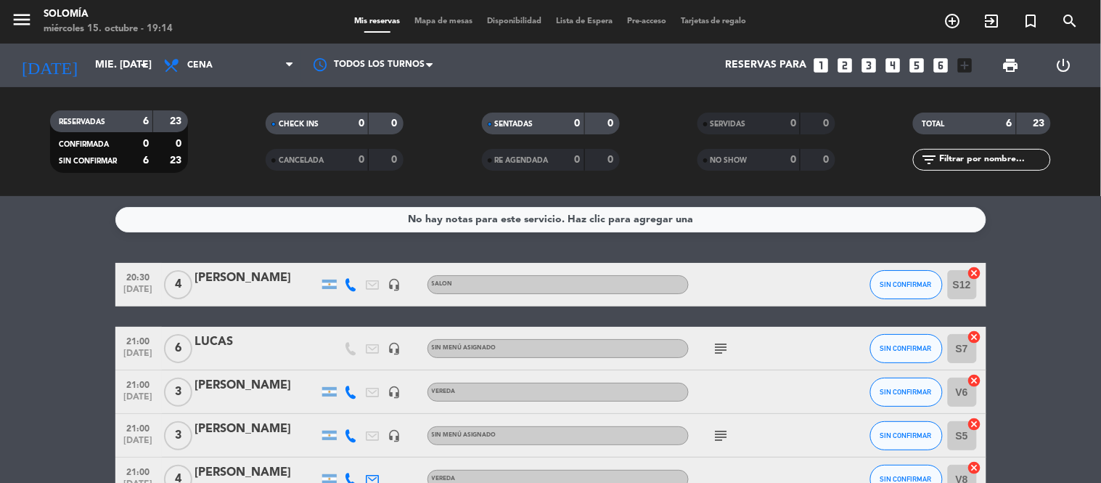
click at [716, 351] on icon "subject" at bounding box center [721, 348] width 17 height 17
click at [720, 434] on icon "subject" at bounding box center [721, 435] width 17 height 17
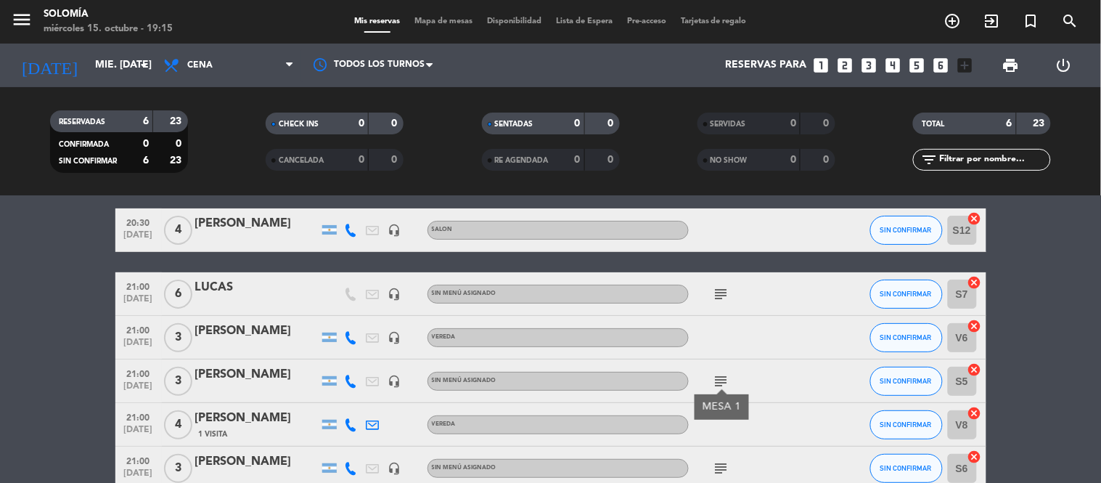
scroll to position [81, 0]
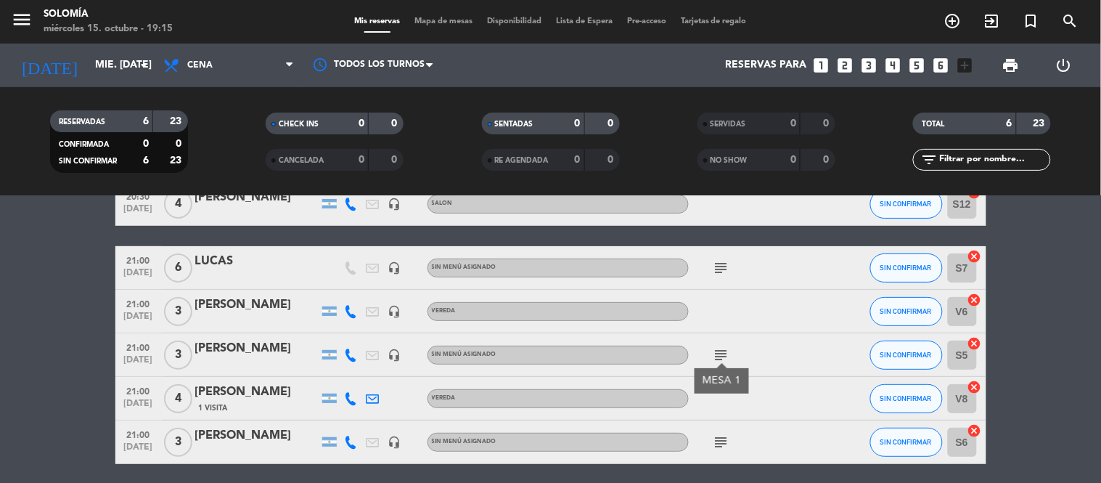
click at [716, 438] on icon "subject" at bounding box center [721, 441] width 17 height 17
click at [605, 71] on div "Reservas para looks_one looks_two looks_3 looks_4 looks_5 looks_6 add_box" at bounding box center [715, 66] width 528 height 44
